Goal: Task Accomplishment & Management: Use online tool/utility

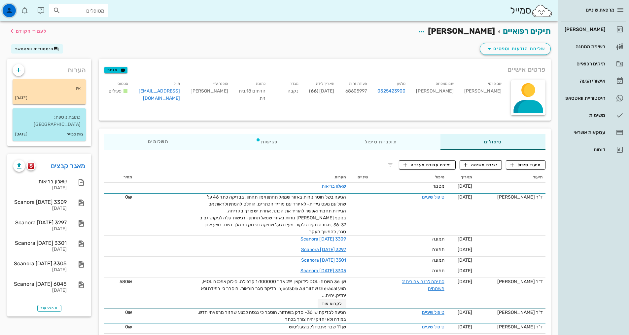
drag, startPoint x: 4, startPoint y: 10, endPoint x: 18, endPoint y: 18, distance: 15.2
click at [6, 10] on div "button" at bounding box center [9, 10] width 13 height 13
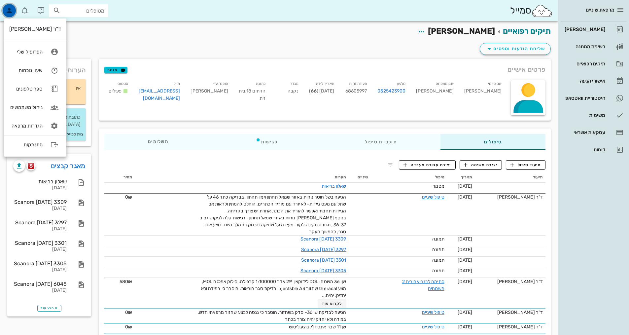
click at [7, 12] on icon "button" at bounding box center [9, 11] width 8 height 8
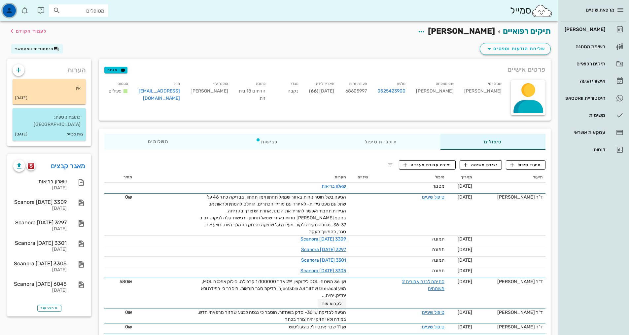
click at [7, 12] on icon "button" at bounding box center [9, 11] width 8 height 8
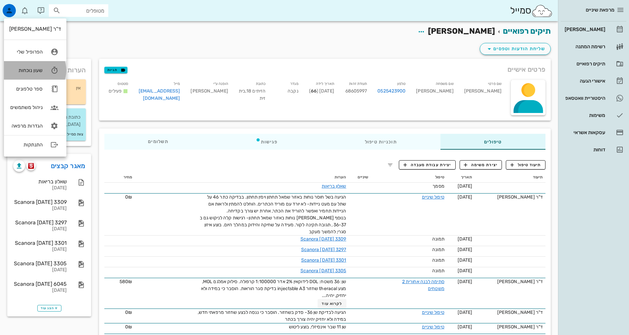
click at [54, 71] on icon at bounding box center [54, 70] width 13 height 13
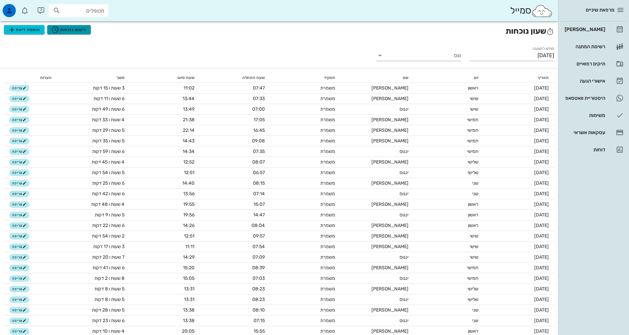
click at [65, 28] on span "רישום נוכחות" at bounding box center [68, 30] width 35 height 8
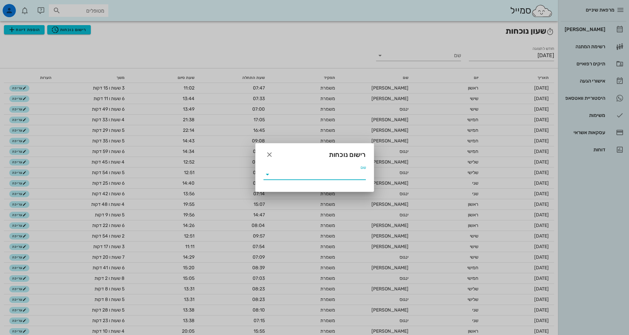
click at [308, 171] on input "שם" at bounding box center [319, 174] width 93 height 11
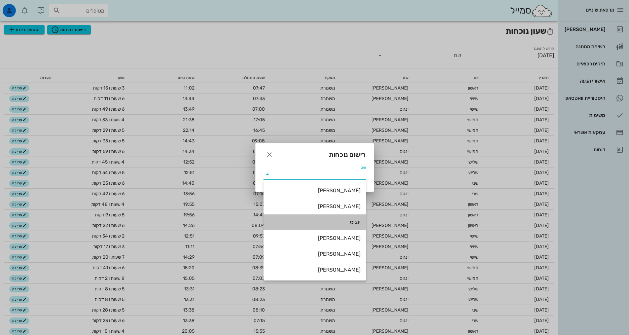
click at [349, 222] on div "ינגוס" at bounding box center [315, 222] width 92 height 6
type input "ינגוס"
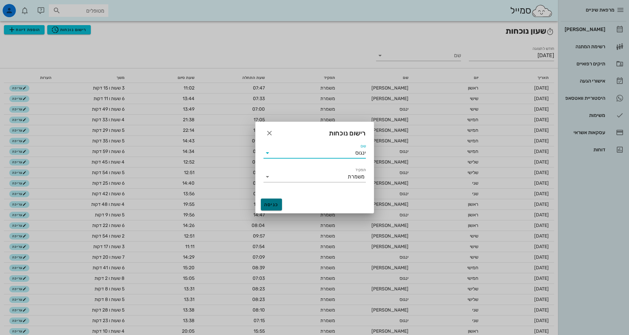
click at [277, 201] on button "כניסה" at bounding box center [271, 204] width 21 height 12
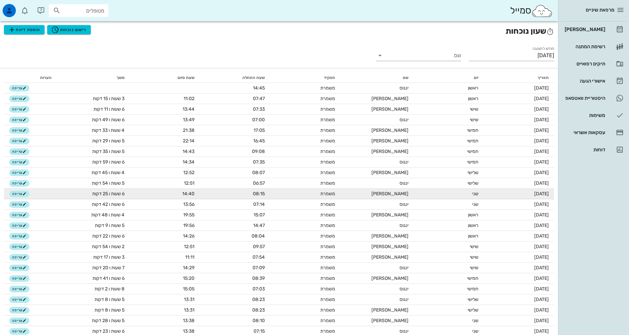
click at [283, 197] on td "משמרת" at bounding box center [305, 194] width 70 height 11
click at [408, 198] on td "[PERSON_NAME]" at bounding box center [377, 194] width 73 height 11
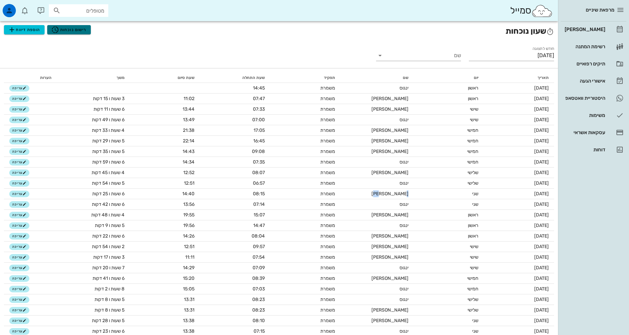
click at [62, 29] on span "רישום נוכחות" at bounding box center [68, 30] width 35 height 8
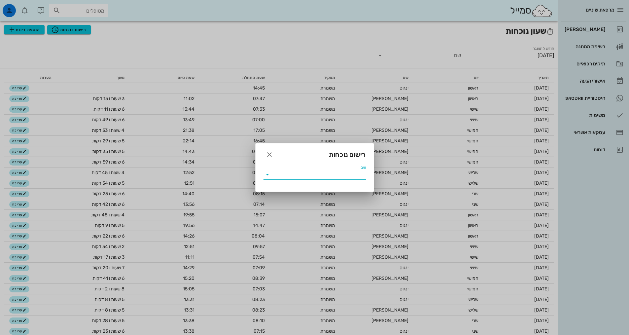
click at [329, 171] on input "שם" at bounding box center [319, 174] width 93 height 11
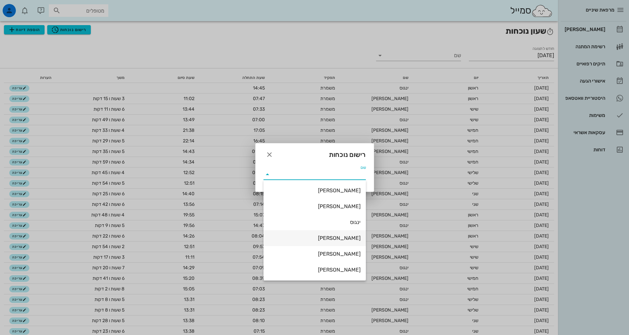
click at [356, 240] on div "[PERSON_NAME]" at bounding box center [315, 238] width 92 height 6
type input "[PERSON_NAME]"
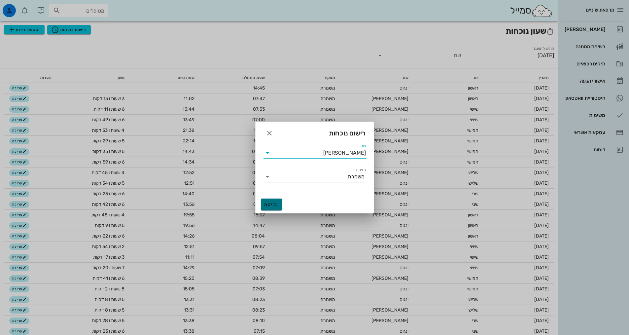
click at [276, 205] on span "כניסה" at bounding box center [272, 205] width 16 height 6
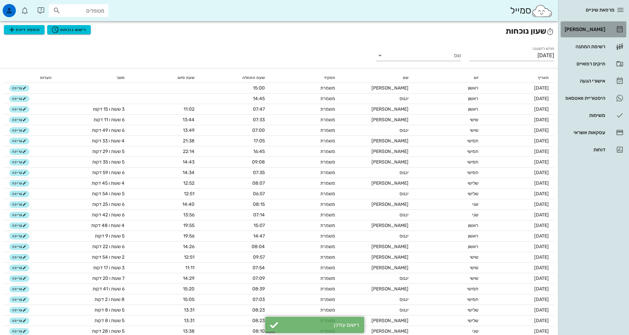
click at [608, 30] on link "[PERSON_NAME]" at bounding box center [594, 29] width 66 height 16
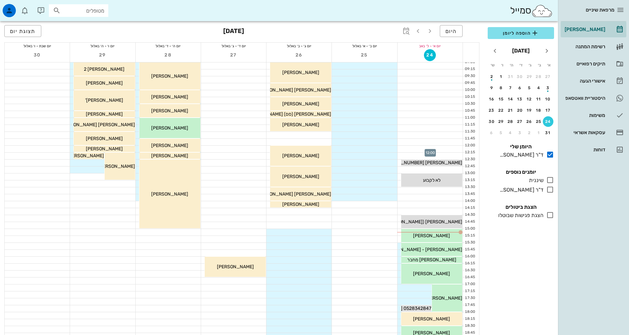
scroll to position [132, 0]
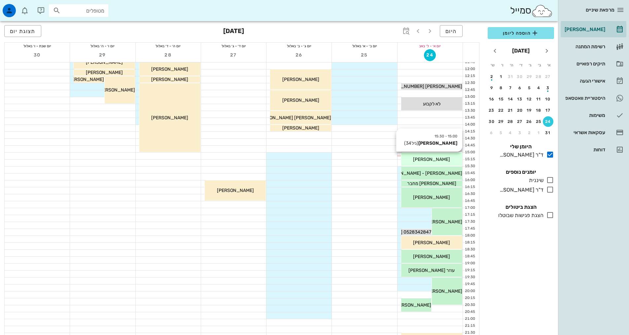
click at [443, 158] on div "[PERSON_NAME]" at bounding box center [431, 159] width 61 height 7
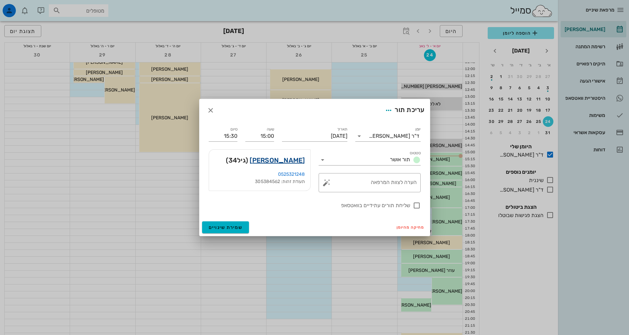
click at [297, 162] on link "[PERSON_NAME]" at bounding box center [277, 160] width 55 height 11
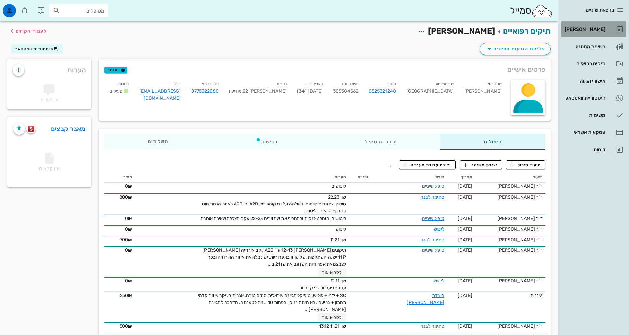
click at [588, 30] on div "[PERSON_NAME]" at bounding box center [584, 29] width 42 height 5
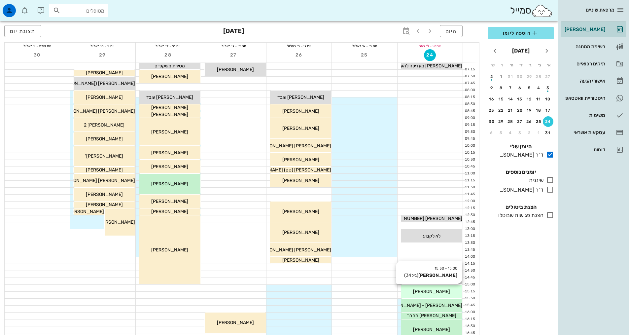
click at [451, 292] on div "[PERSON_NAME]" at bounding box center [431, 291] width 61 height 7
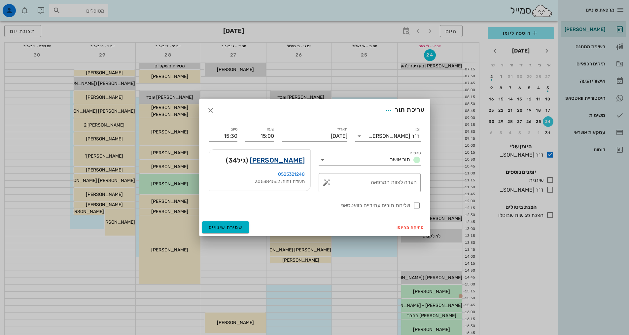
click at [290, 161] on link "[PERSON_NAME]" at bounding box center [277, 160] width 55 height 11
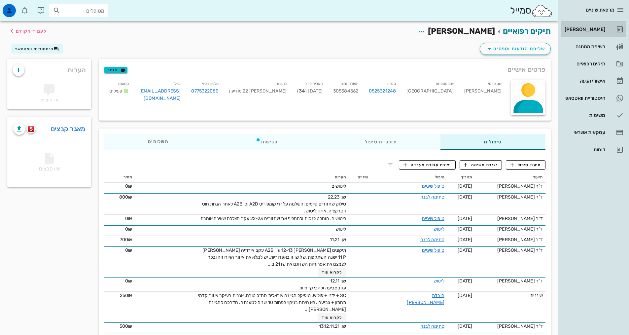
click at [594, 29] on div "[PERSON_NAME]" at bounding box center [584, 29] width 42 height 5
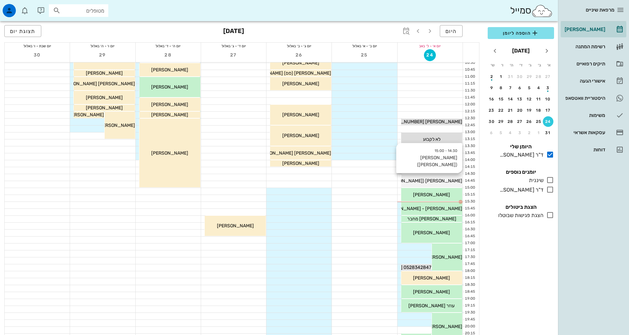
scroll to position [99, 0]
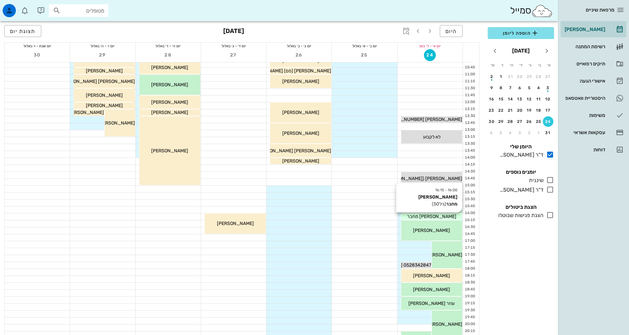
click at [454, 216] on div "[PERSON_NAME] מחבר" at bounding box center [431, 216] width 61 height 7
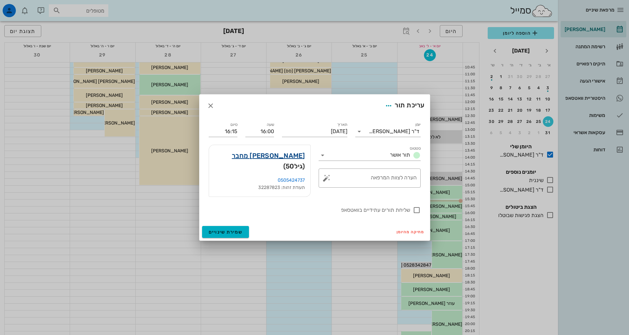
click at [287, 160] on link "[PERSON_NAME] מחבר" at bounding box center [268, 155] width 73 height 11
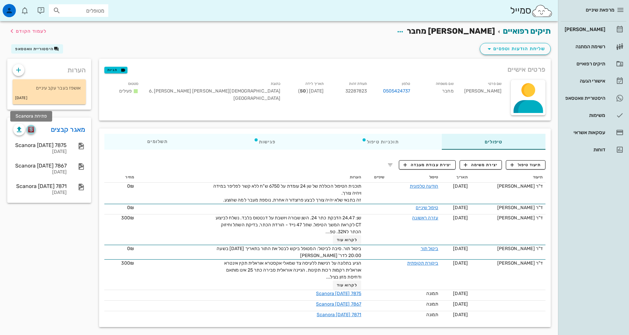
click at [30, 129] on img "button" at bounding box center [31, 129] width 6 height 6
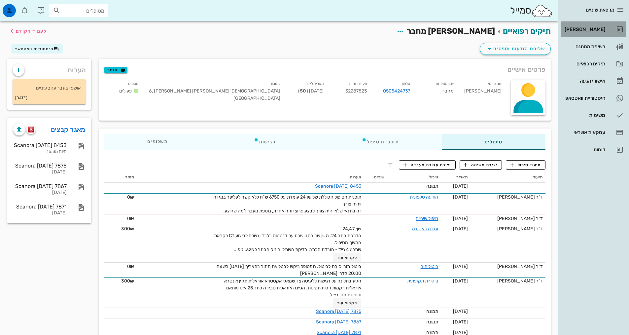
click at [594, 31] on div "[PERSON_NAME]" at bounding box center [584, 29] width 42 height 5
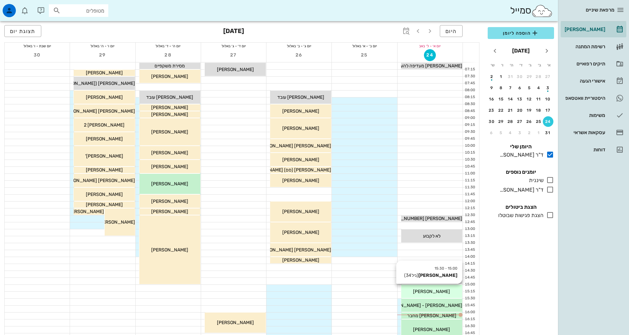
click at [417, 290] on div "[PERSON_NAME]" at bounding box center [431, 291] width 61 height 7
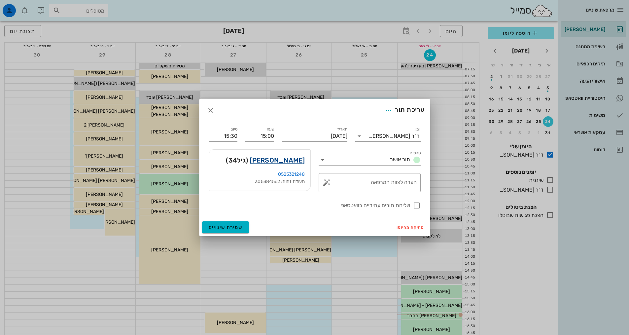
click at [294, 161] on link "[PERSON_NAME]" at bounding box center [277, 160] width 55 height 11
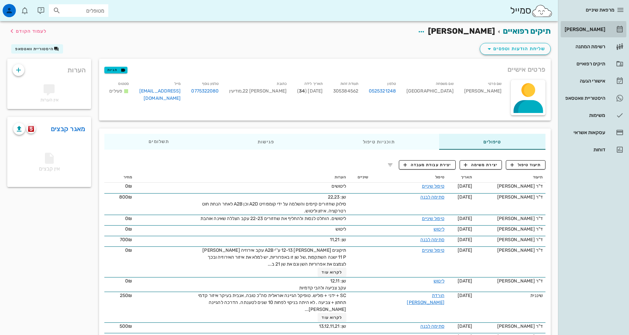
click at [591, 27] on div "[PERSON_NAME]" at bounding box center [584, 29] width 42 height 5
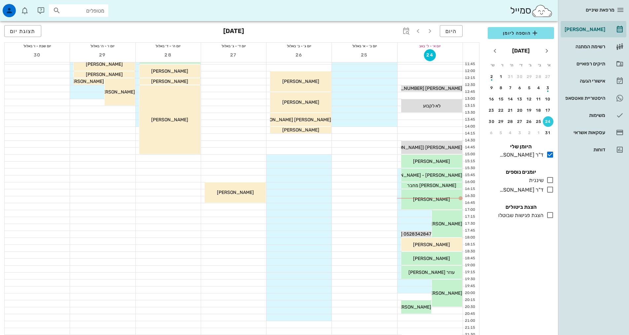
scroll to position [132, 0]
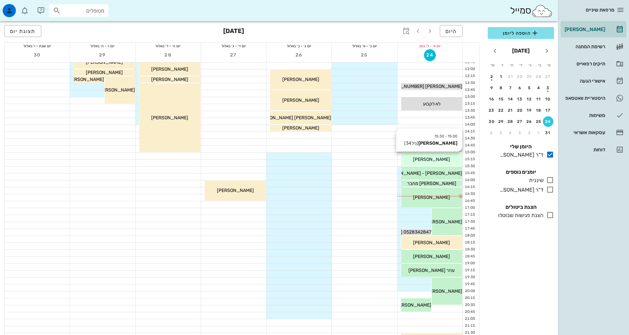
click at [444, 159] on div "[PERSON_NAME]" at bounding box center [431, 159] width 61 height 7
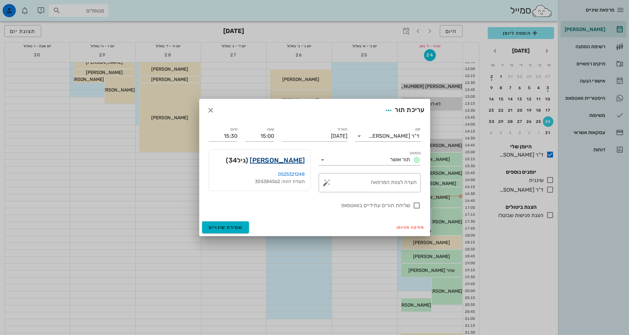
click at [284, 162] on link "[PERSON_NAME]" at bounding box center [277, 160] width 55 height 11
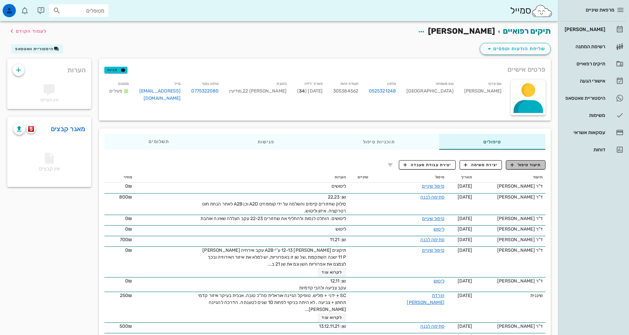
click at [525, 166] on span "תיעוד טיפול" at bounding box center [526, 165] width 31 height 6
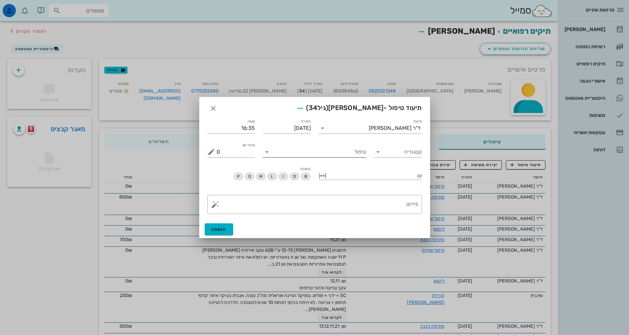
click at [347, 152] on input "טיפול" at bounding box center [319, 152] width 94 height 11
type input "טפלש"
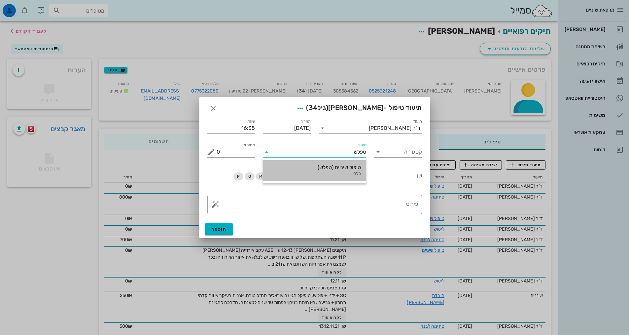
click at [351, 168] on div "טיפול שיניים (טפלש)" at bounding box center [314, 167] width 93 height 6
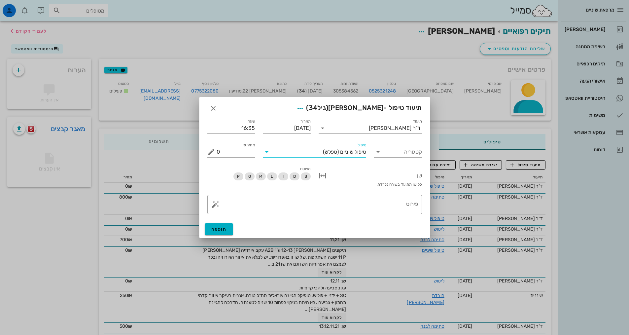
click at [376, 175] on div at bounding box center [375, 175] width 94 height 9
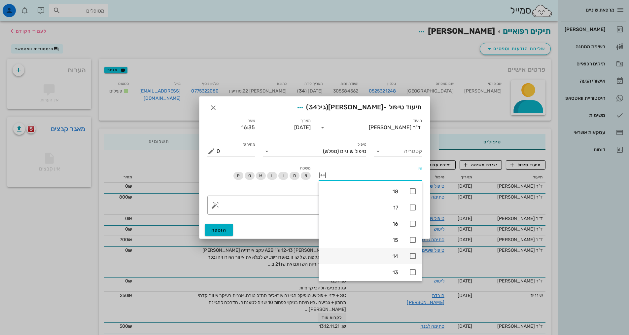
scroll to position [99, 0]
click at [415, 205] on icon at bounding box center [413, 205] width 8 height 8
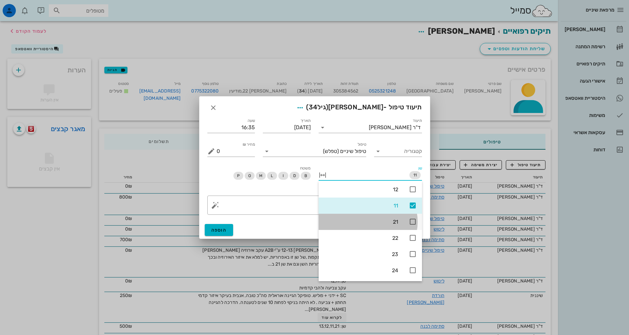
click at [413, 221] on icon at bounding box center [413, 222] width 8 height 8
click at [308, 209] on textarea "פירוט" at bounding box center [317, 207] width 201 height 16
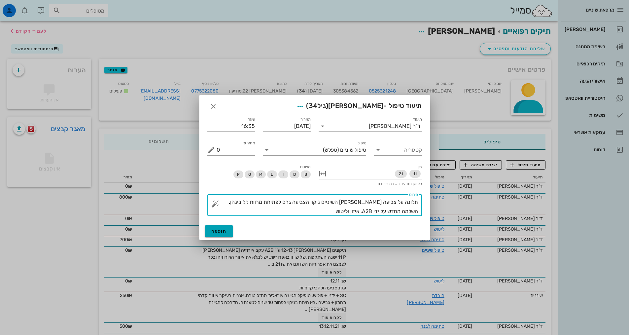
type textarea "תלונה על צביעה [PERSON_NAME] השיניים ניקוי הצביעה גרם לפתיחת מרווח קל בינהן. הש…"
click at [224, 231] on span "הוספה" at bounding box center [219, 232] width 16 height 6
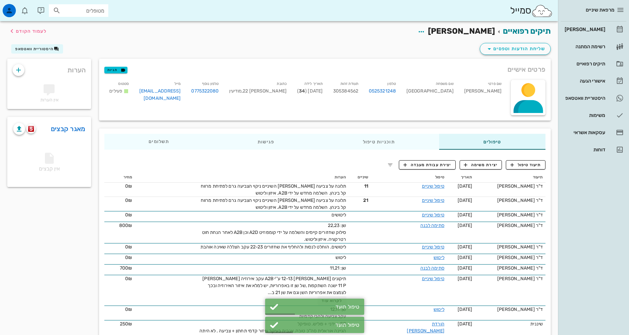
drag, startPoint x: 522, startPoint y: 127, endPoint x: 515, endPoint y: 129, distance: 7.1
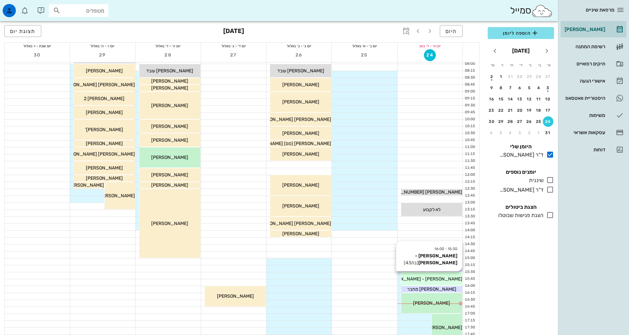
scroll to position [165, 0]
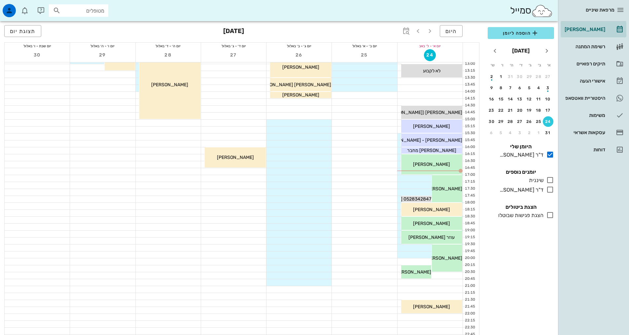
scroll to position [66, 0]
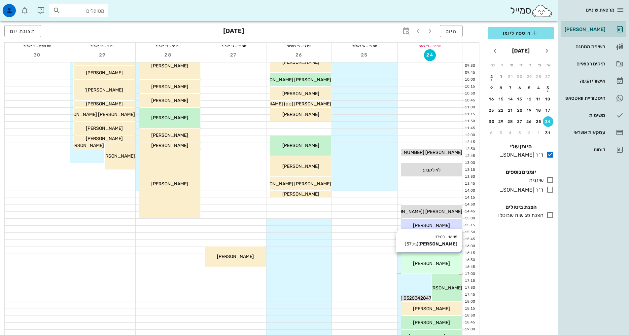
click at [411, 266] on div "[PERSON_NAME]" at bounding box center [431, 263] width 61 height 7
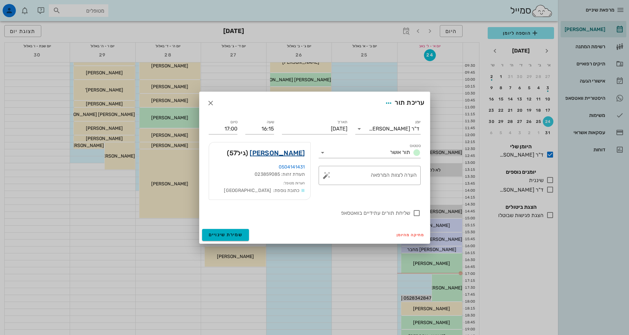
click at [273, 155] on link "נחמה גודלבסקי" at bounding box center [277, 153] width 55 height 11
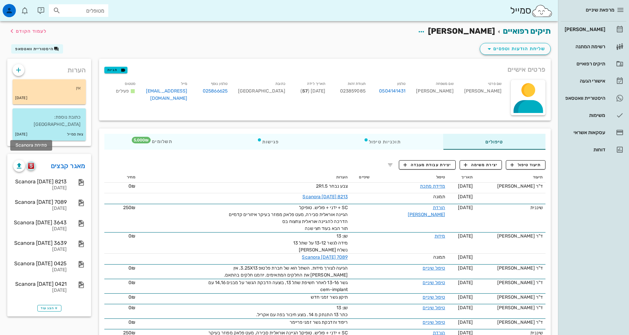
click at [31, 163] on img "button" at bounding box center [31, 166] width 6 height 6
